Goal: Information Seeking & Learning: Check status

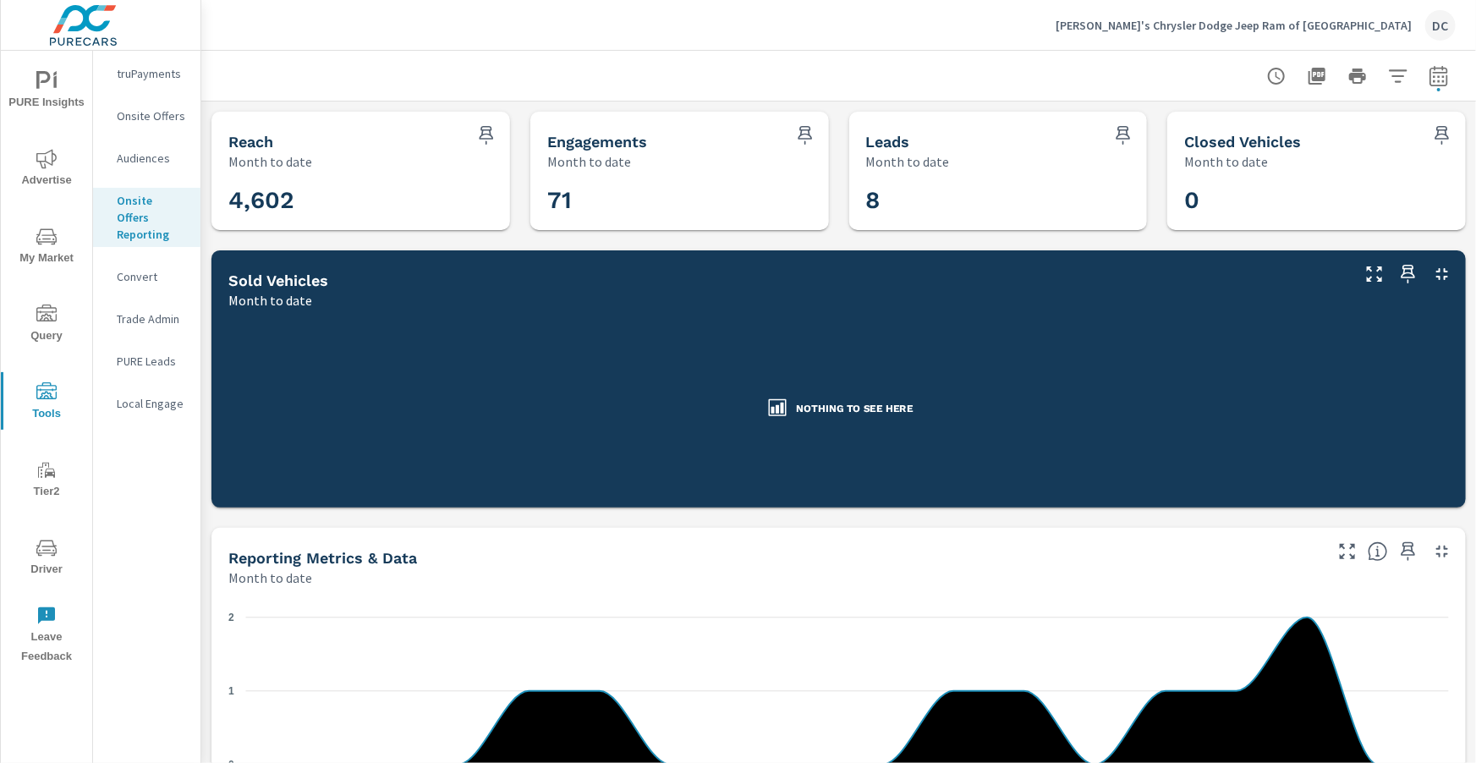
scroll to position [587, 0]
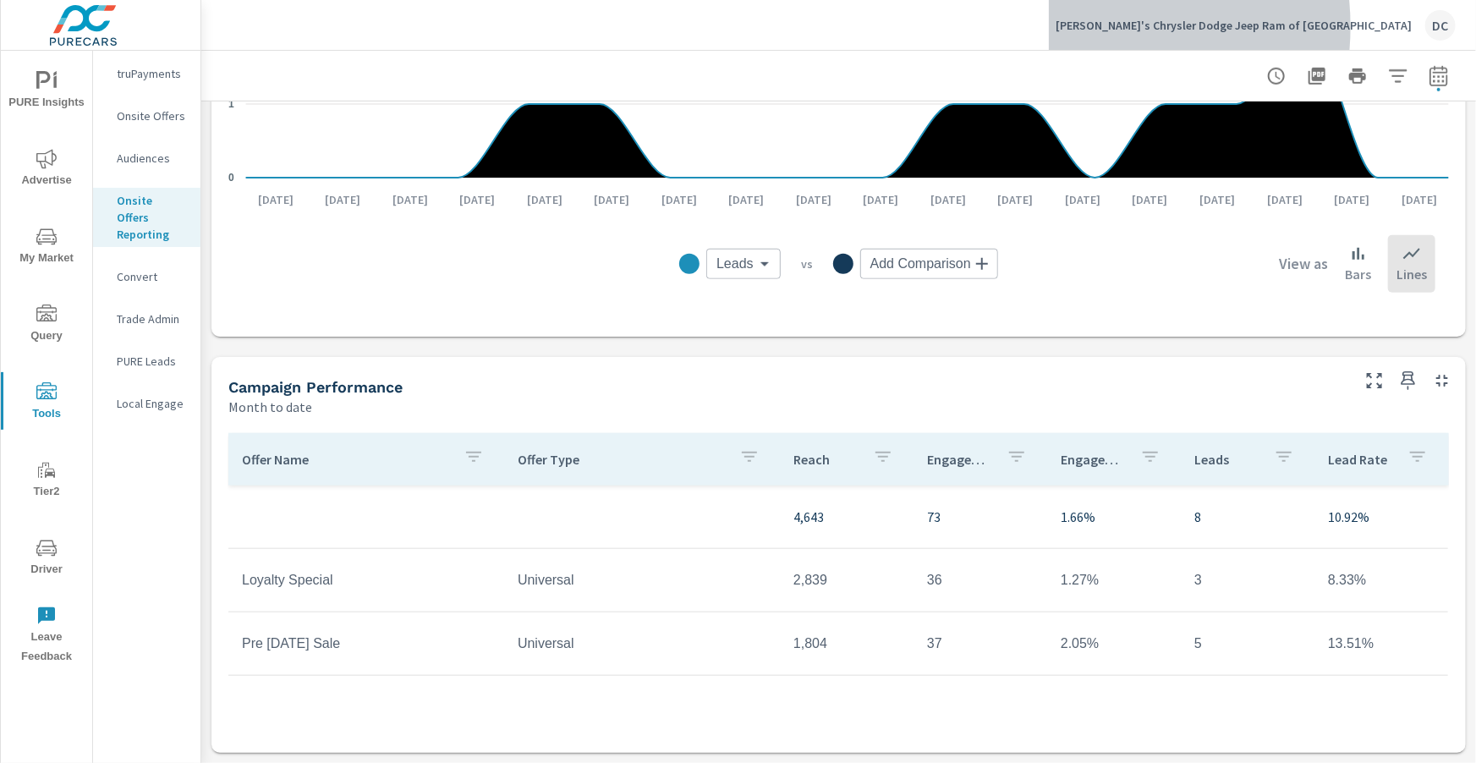
click at [1175, 26] on p "[PERSON_NAME]'s Chrysler Dodge Jeep Ram of [GEOGRAPHIC_DATA]" at bounding box center [1234, 25] width 356 height 15
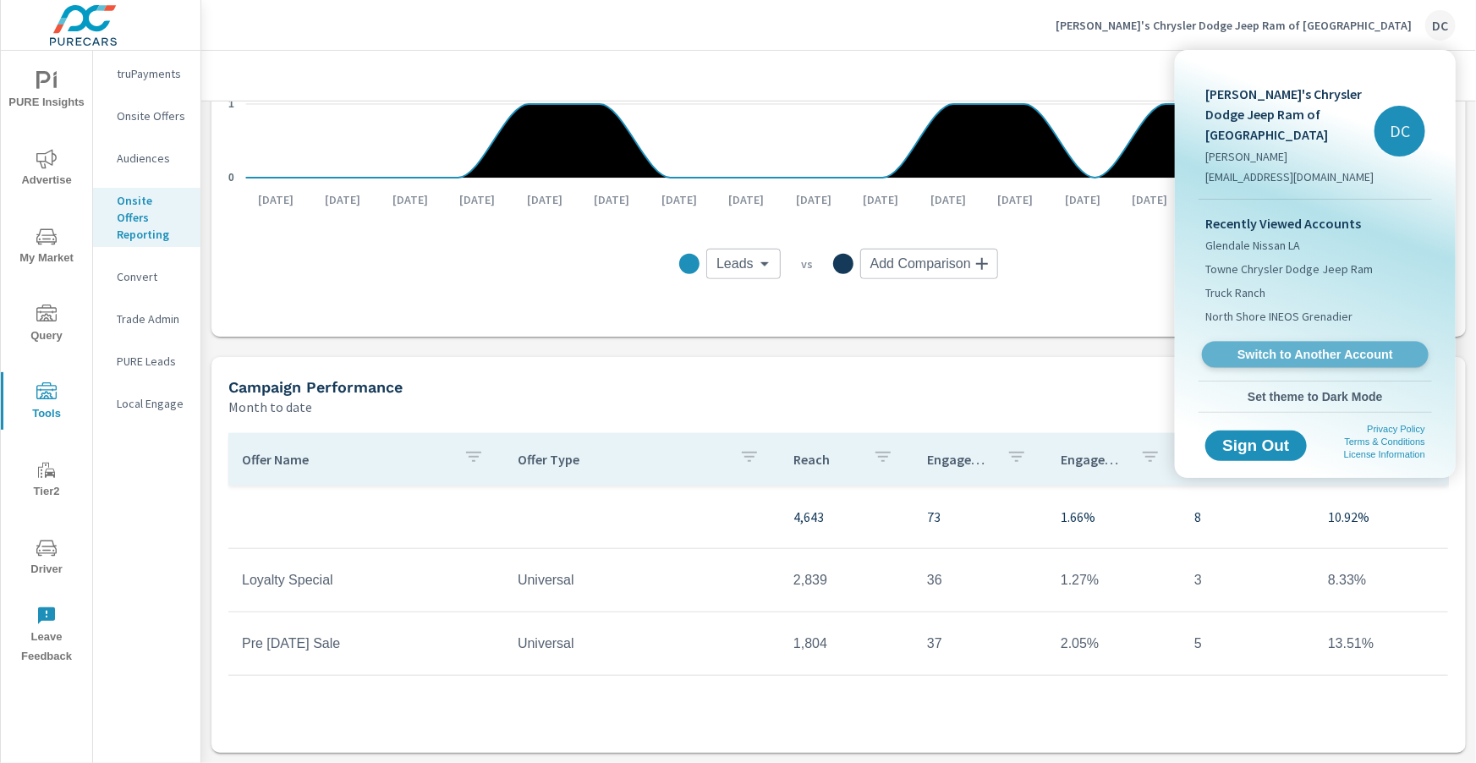
click at [1241, 342] on link "Switch to Another Account" at bounding box center [1315, 355] width 227 height 26
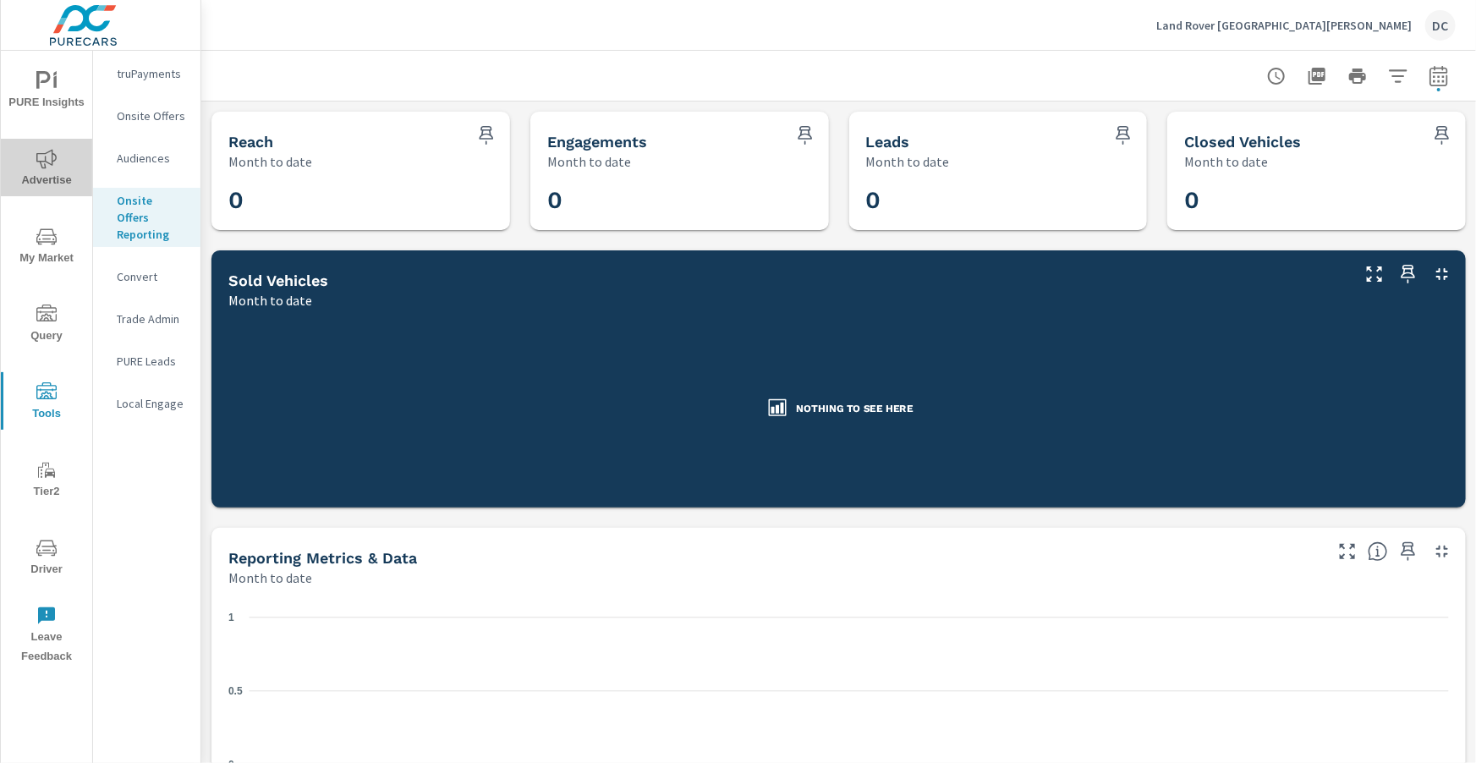
click at [58, 165] on span "Advertise" at bounding box center [46, 169] width 81 height 41
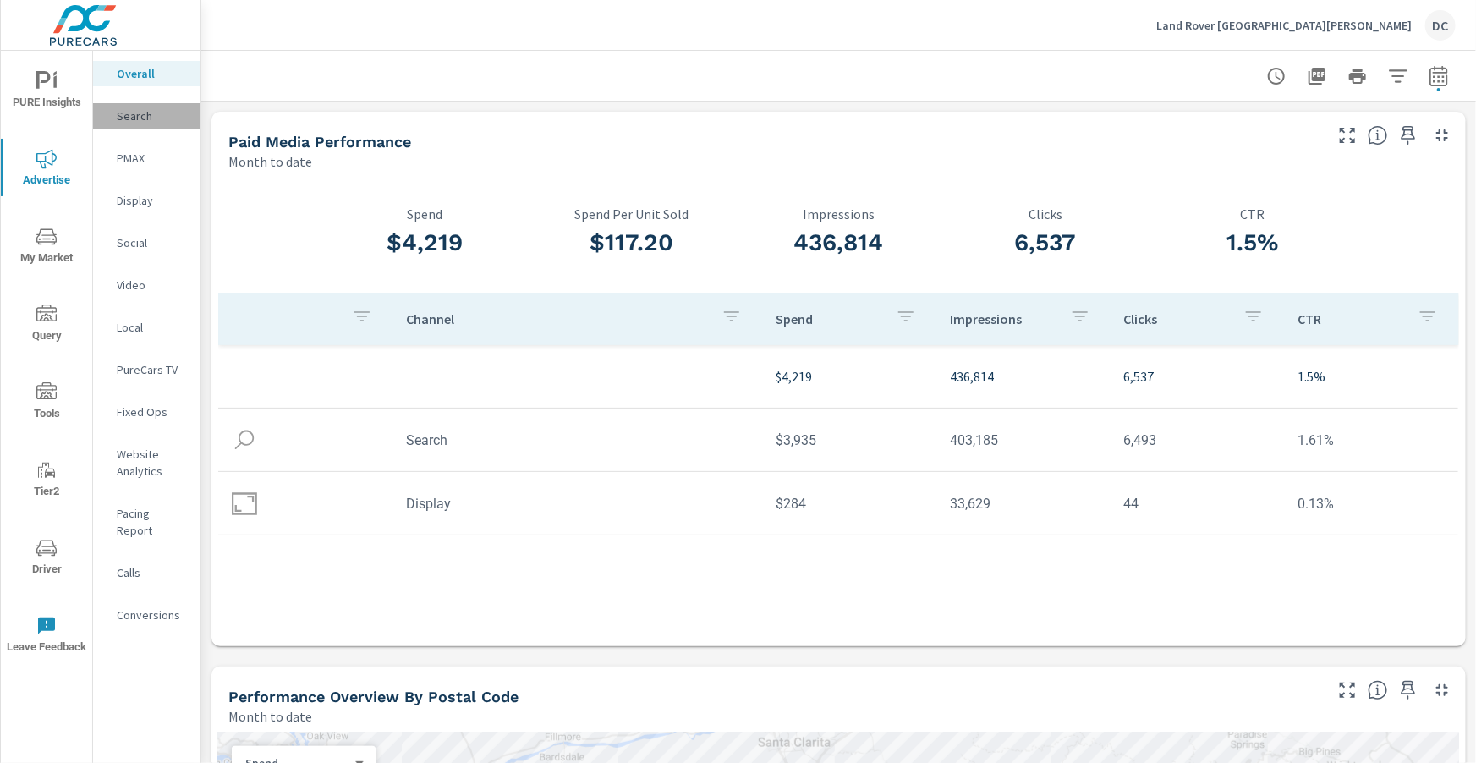
click at [137, 111] on p "Search" at bounding box center [152, 115] width 70 height 17
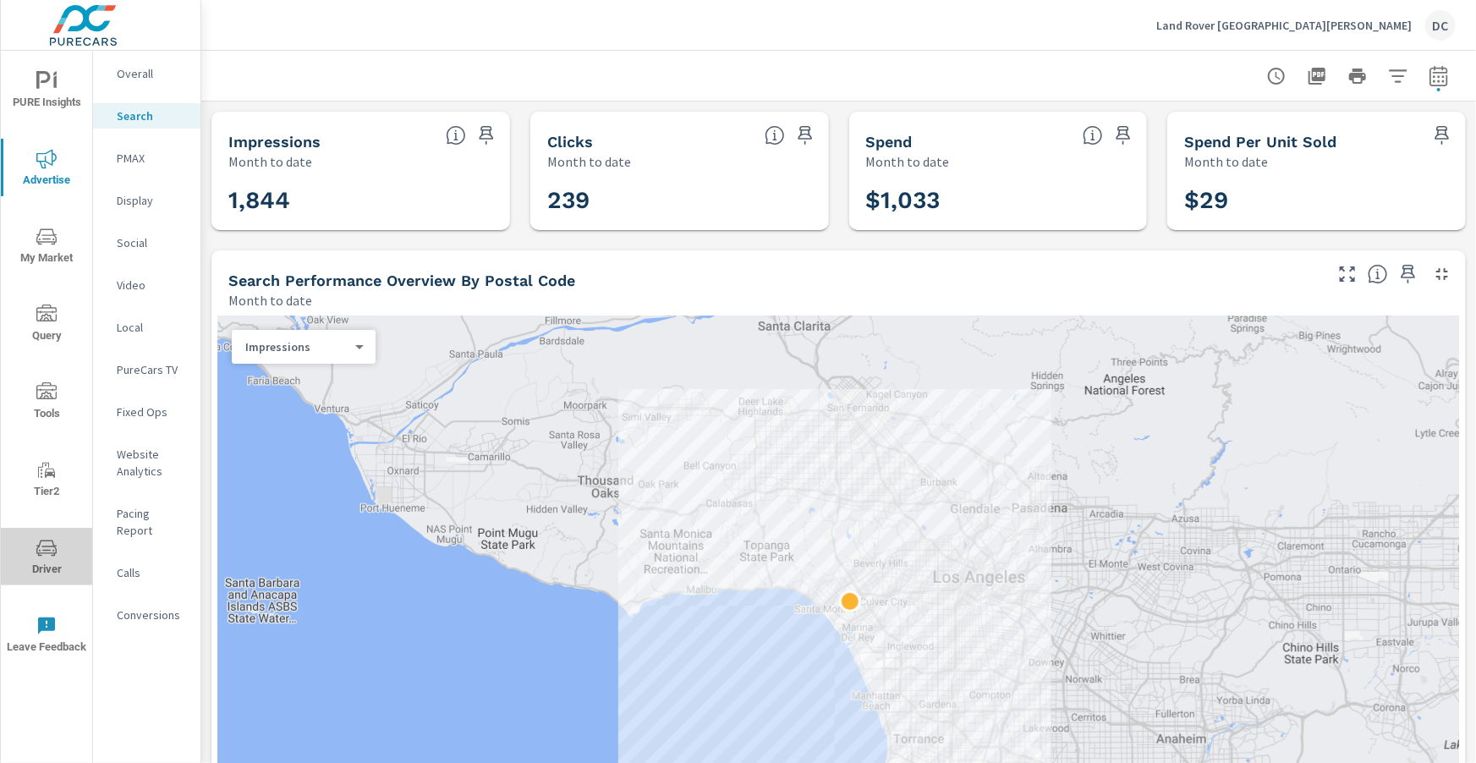
click at [43, 559] on span "Driver" at bounding box center [46, 558] width 81 height 41
